Goal: Task Accomplishment & Management: Complete application form

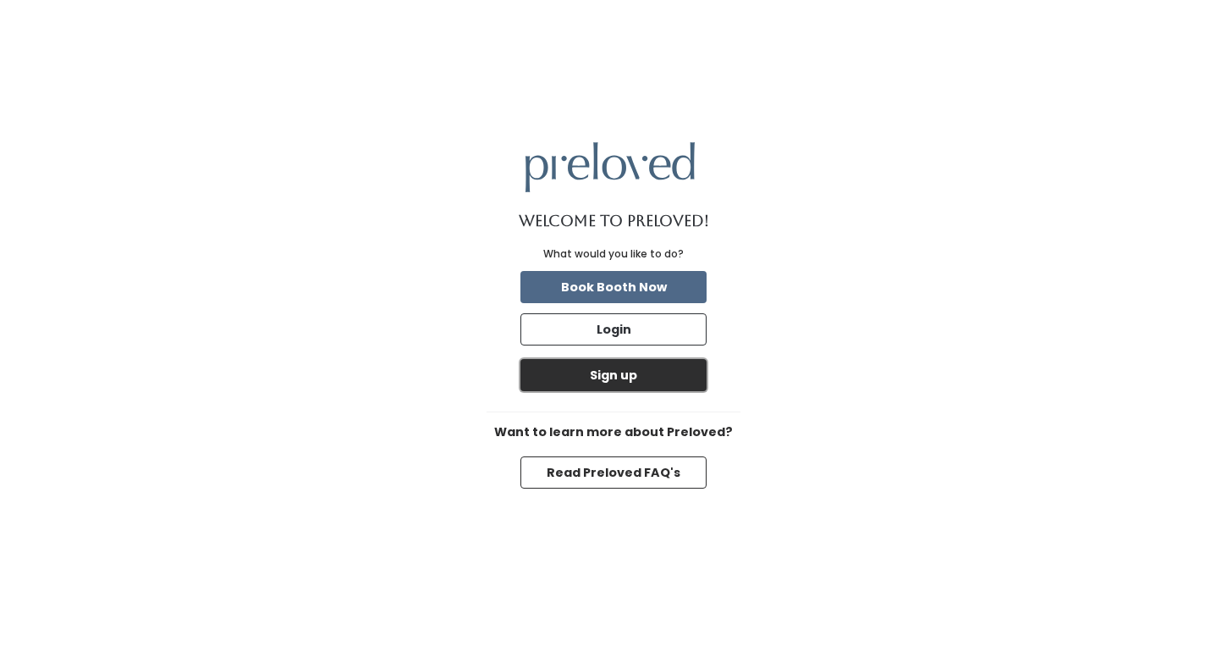
click at [667, 378] on button "Sign up" at bounding box center [614, 375] width 186 height 32
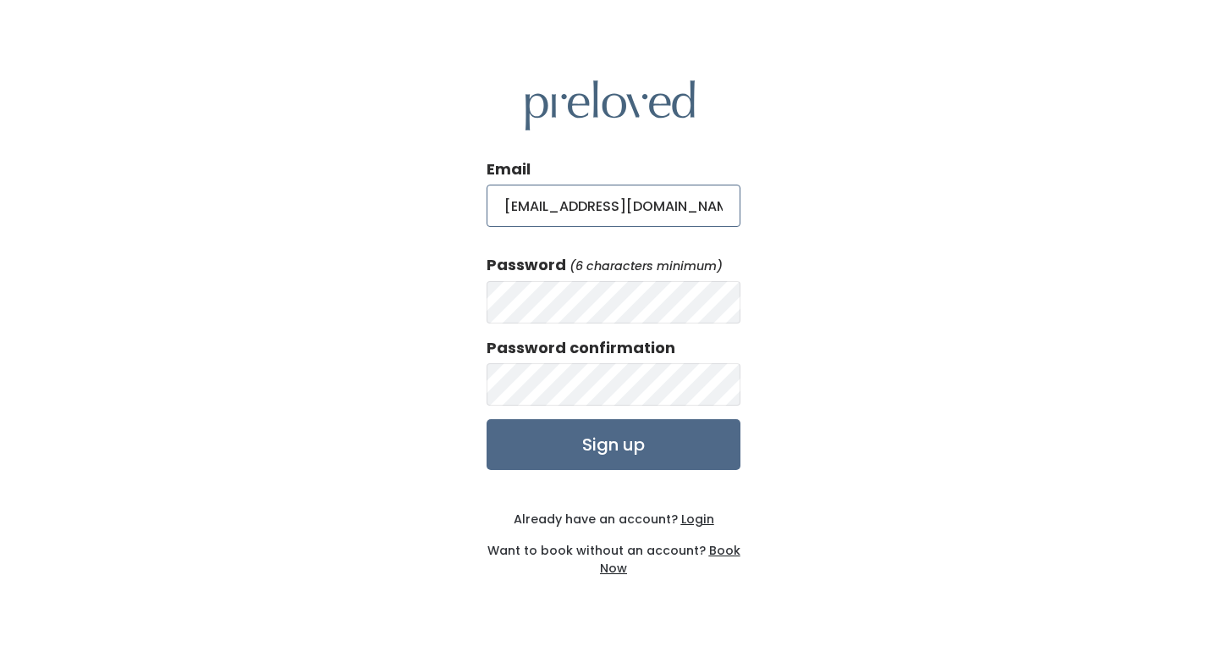
type input "leilanietuinei@gmail.com"
click at [487, 419] on input "Sign up" at bounding box center [614, 444] width 254 height 51
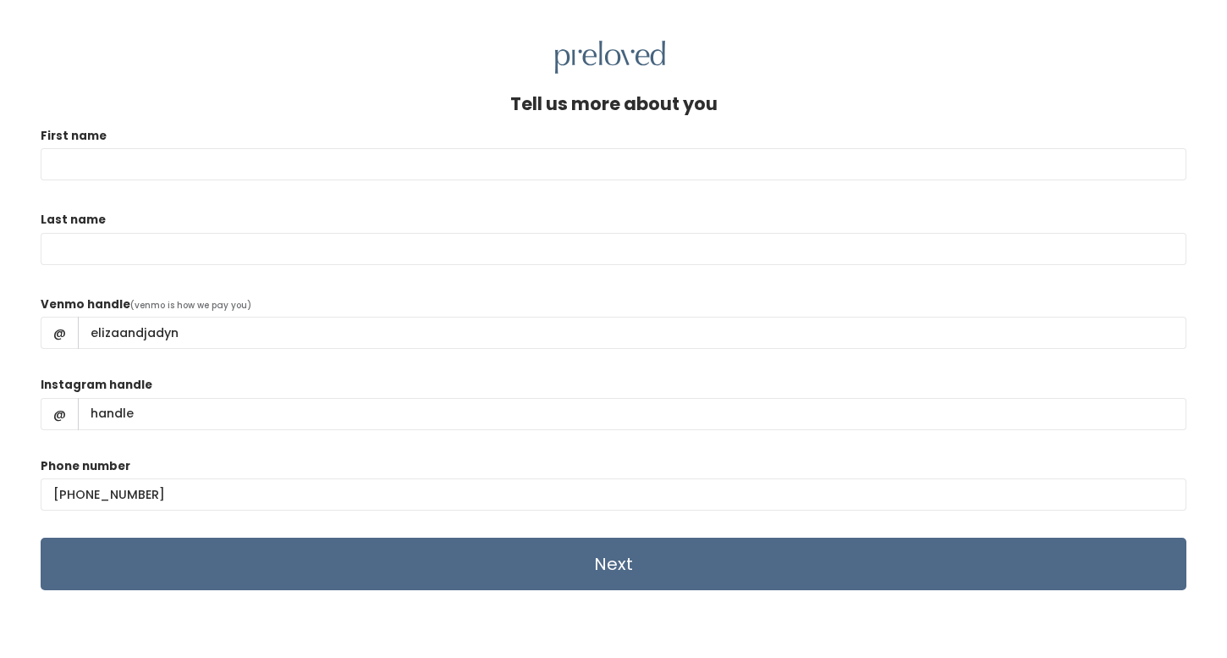
click at [632, 121] on div "Tell us more about you" at bounding box center [614, 110] width 1146 height 33
click at [423, 174] on input "First name" at bounding box center [614, 164] width 1146 height 32
type input "Eliza"
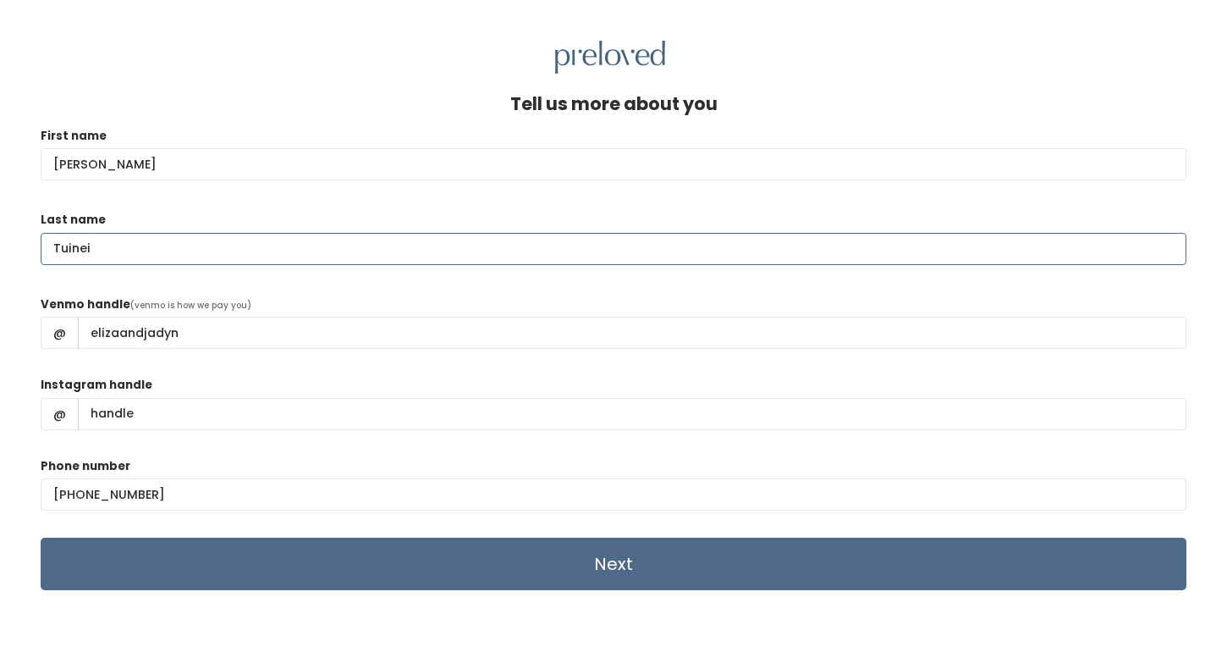
type input "Tuinei"
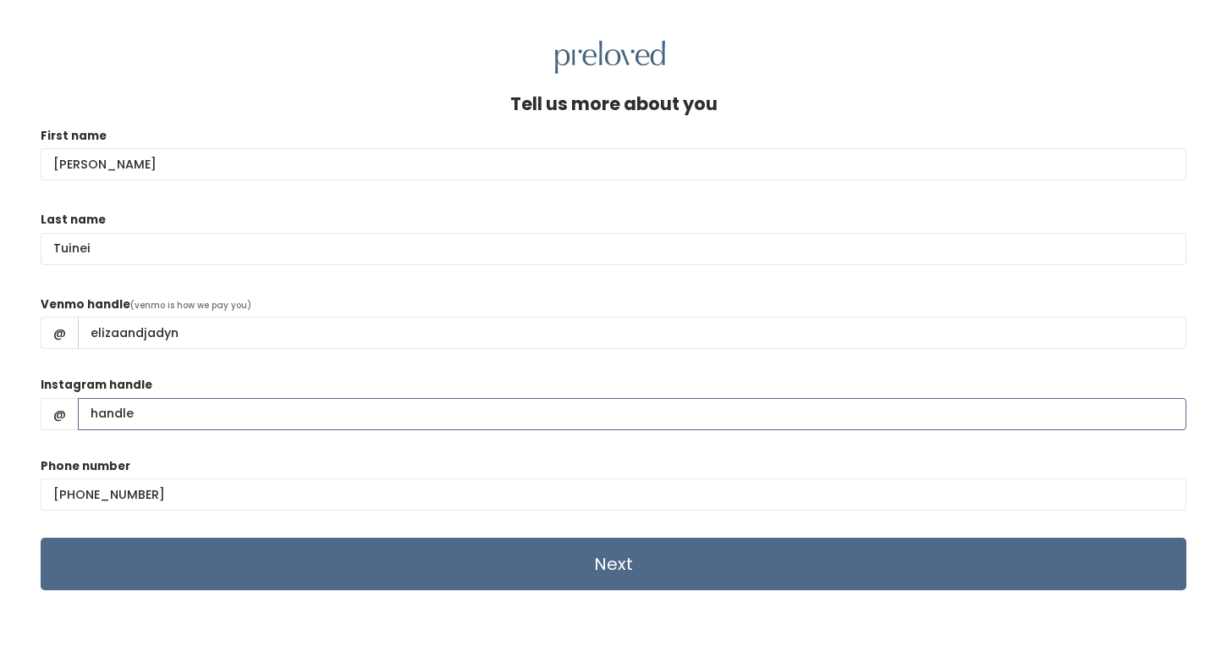
click at [339, 411] on input "Instagram handle" at bounding box center [632, 414] width 1109 height 32
type input "elizatuinei"
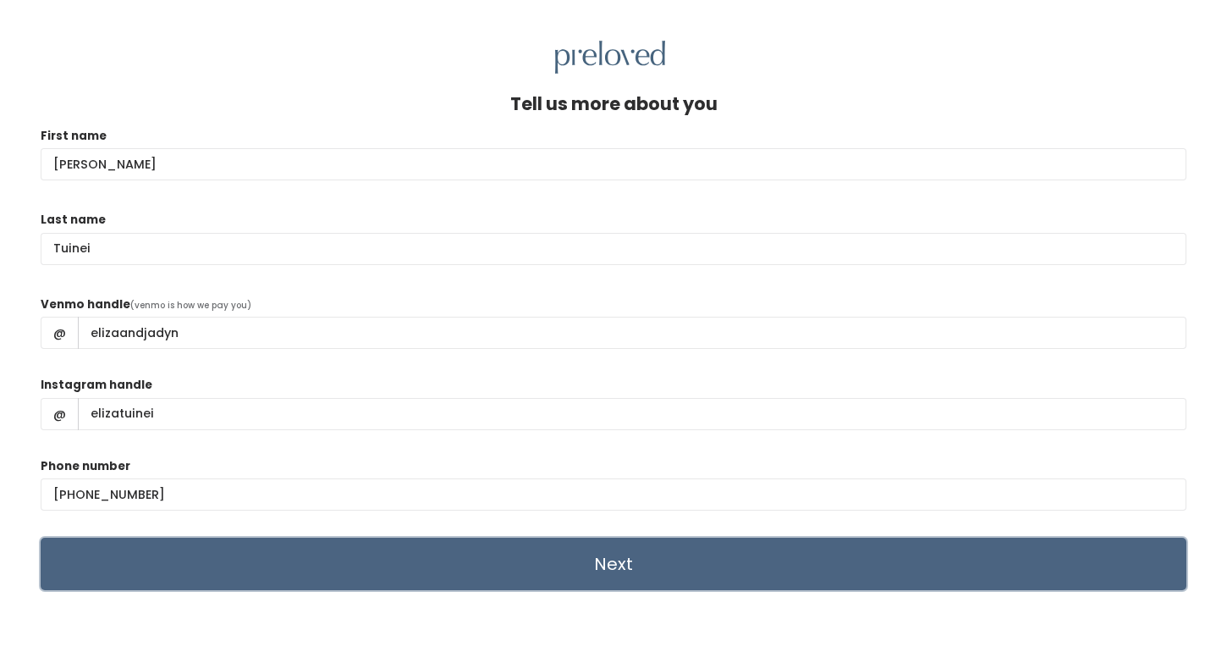
click at [387, 545] on input "Next" at bounding box center [614, 563] width 1146 height 52
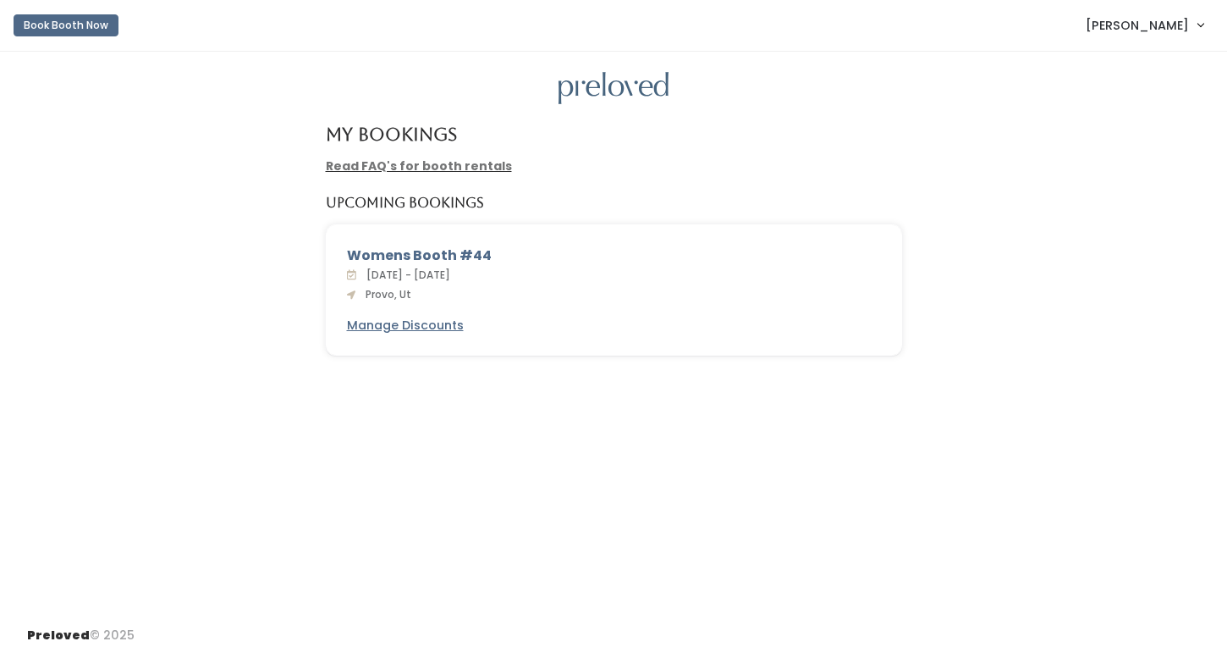
click at [457, 164] on link "Read FAQ's for booth rentals" at bounding box center [419, 165] width 186 height 17
